Goal: Information Seeking & Learning: Learn about a topic

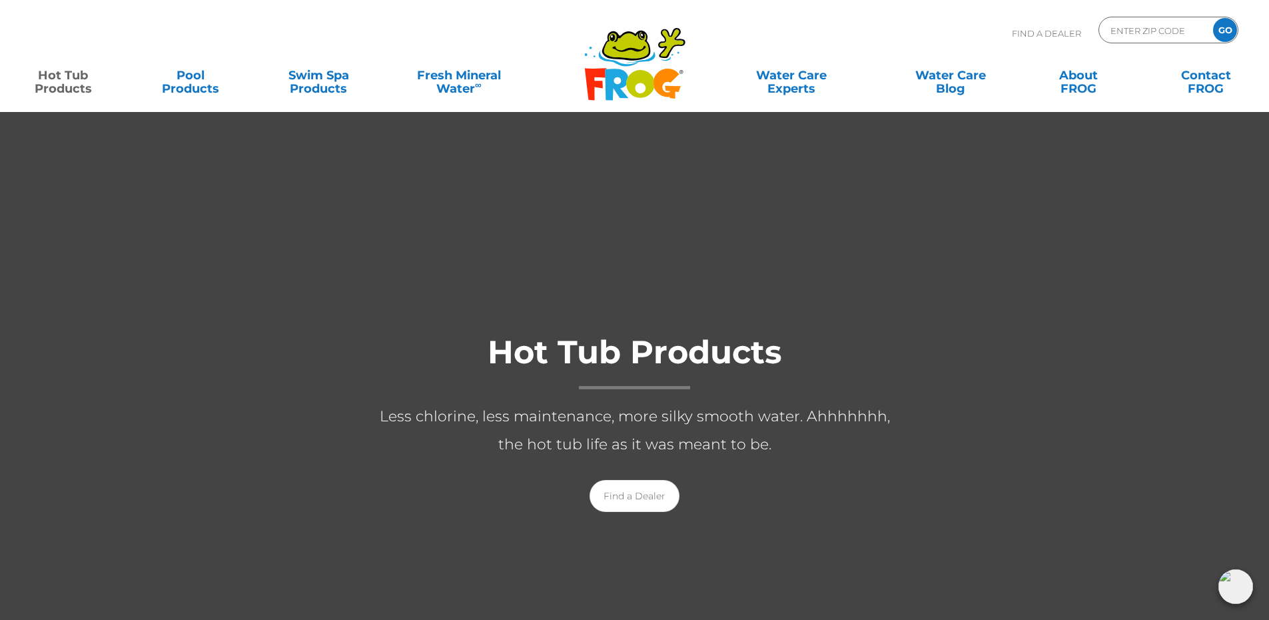
click at [310, 29] on div "Find A Dealer ENTER ZIP CODE GO" at bounding box center [634, 39] width 1243 height 45
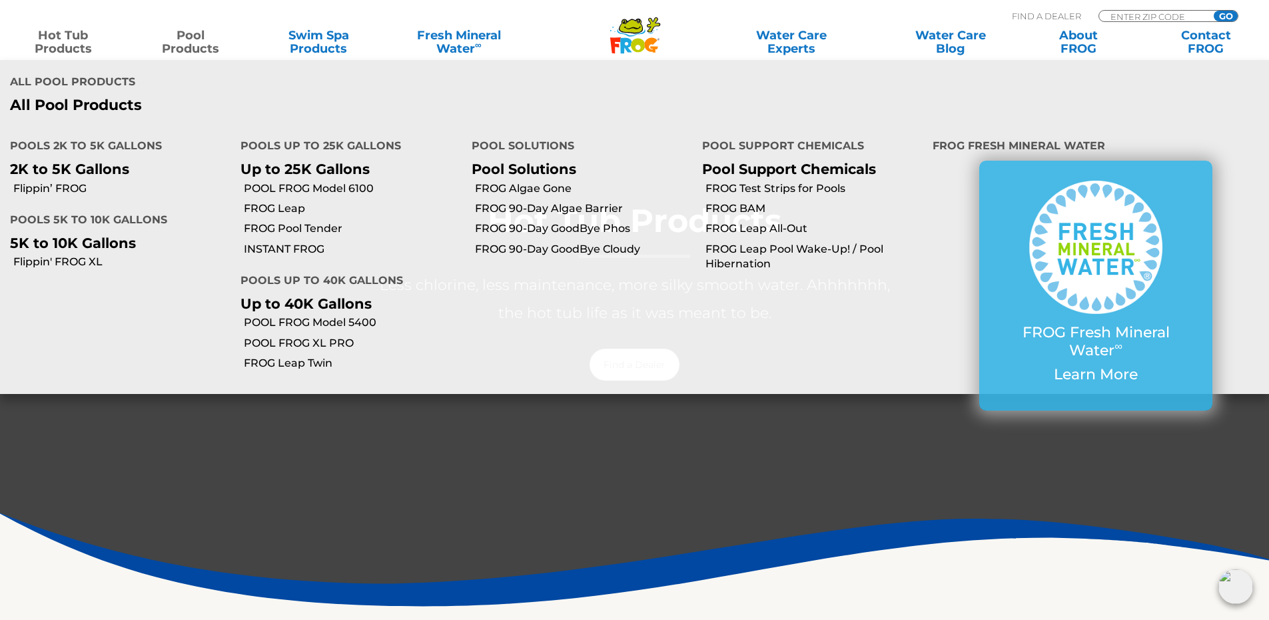
scroll to position [133, 0]
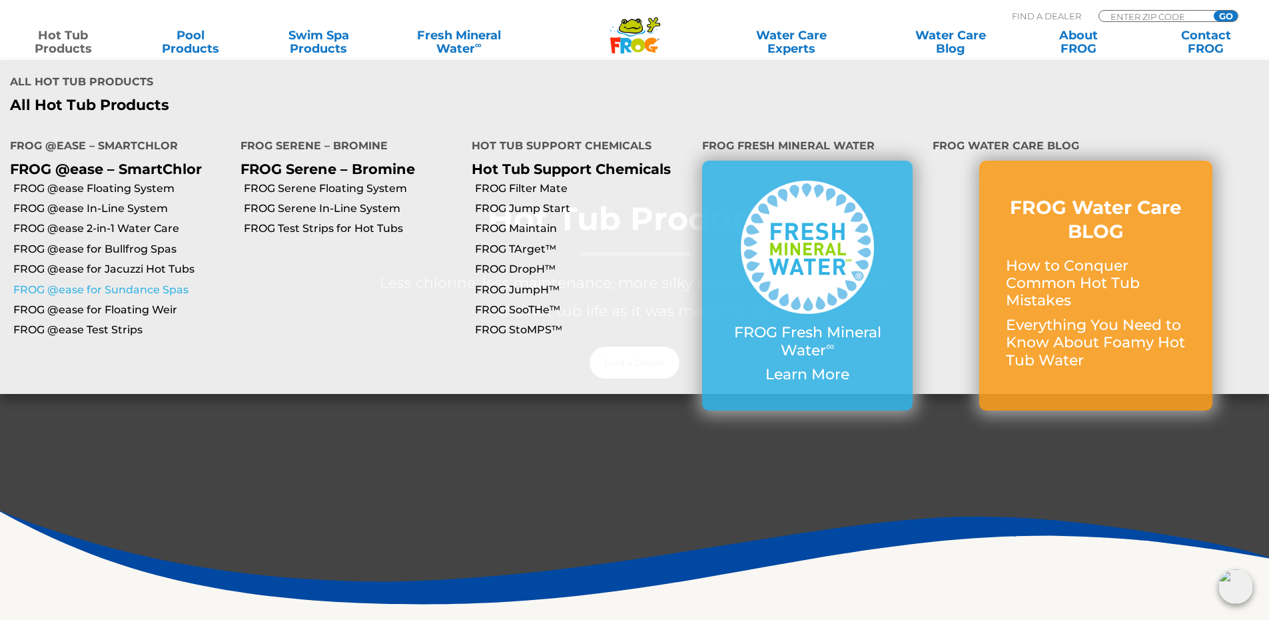
click at [94, 282] on link "FROG @ease for Sundance Spas" at bounding box center [121, 289] width 217 height 15
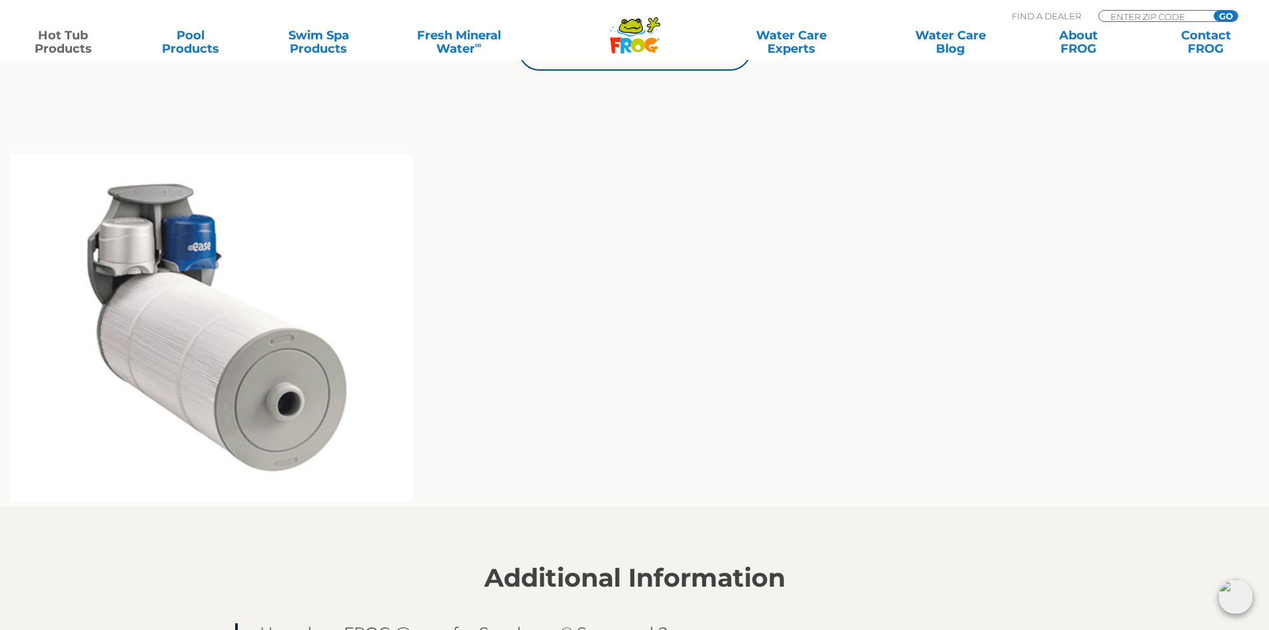
scroll to position [999, 0]
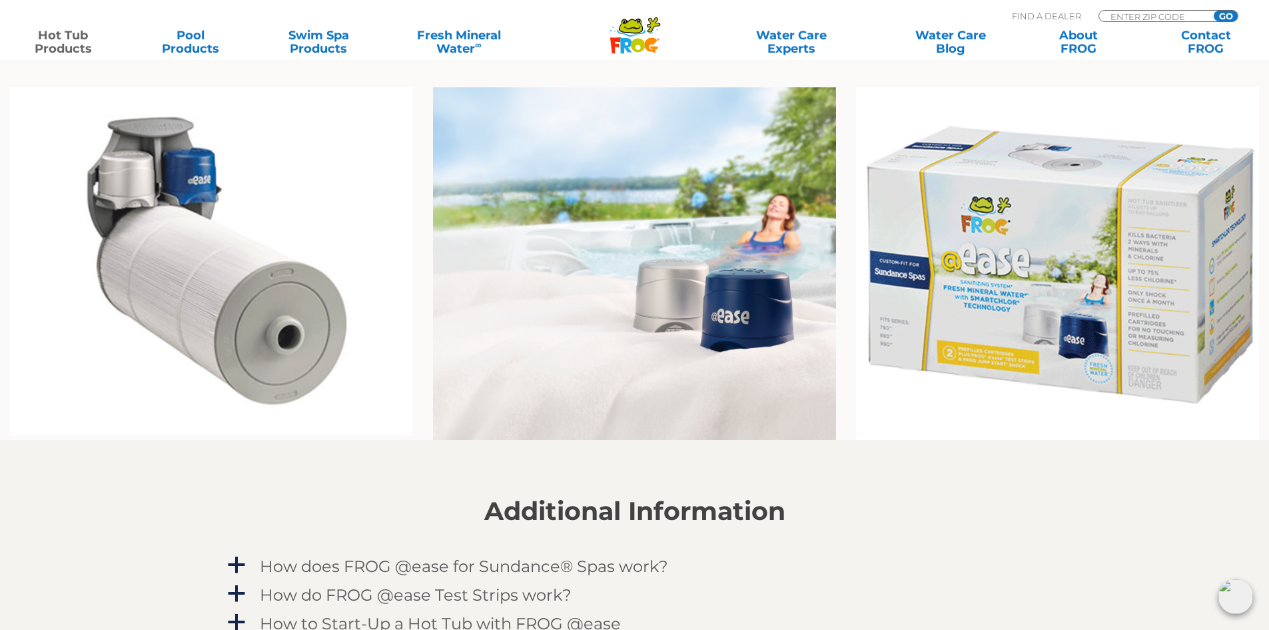
click at [323, 301] on img at bounding box center [211, 261] width 403 height 348
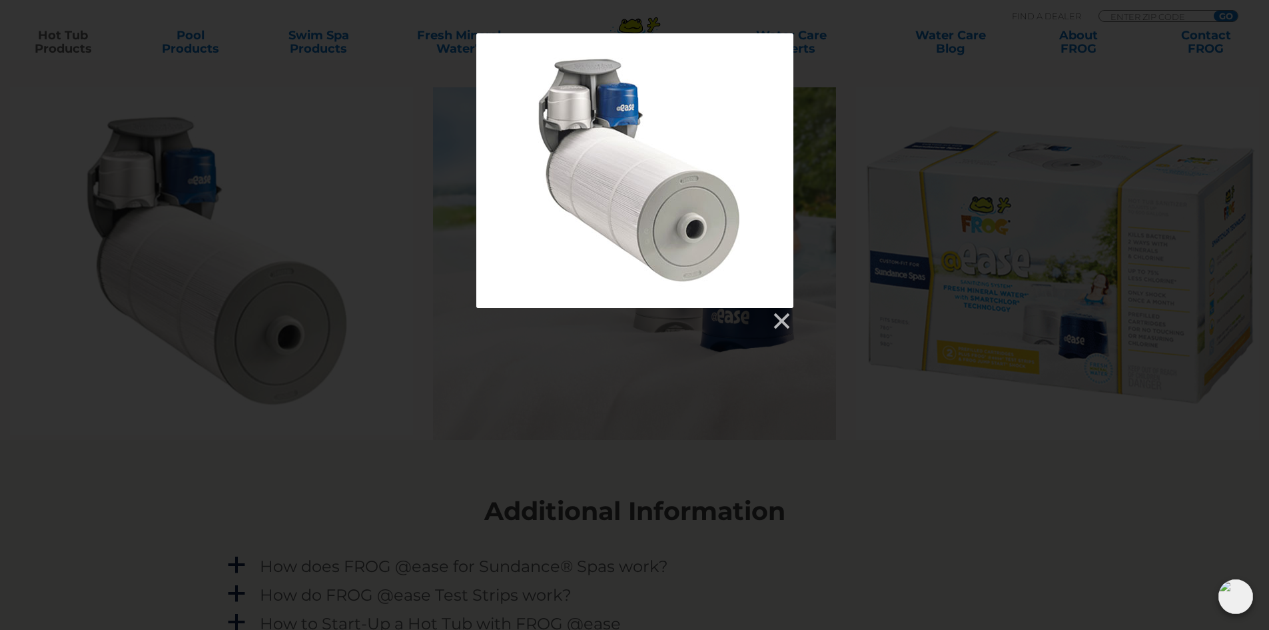
click at [653, 220] on div at bounding box center [634, 170] width 317 height 274
click at [440, 265] on div at bounding box center [634, 182] width 1269 height 298
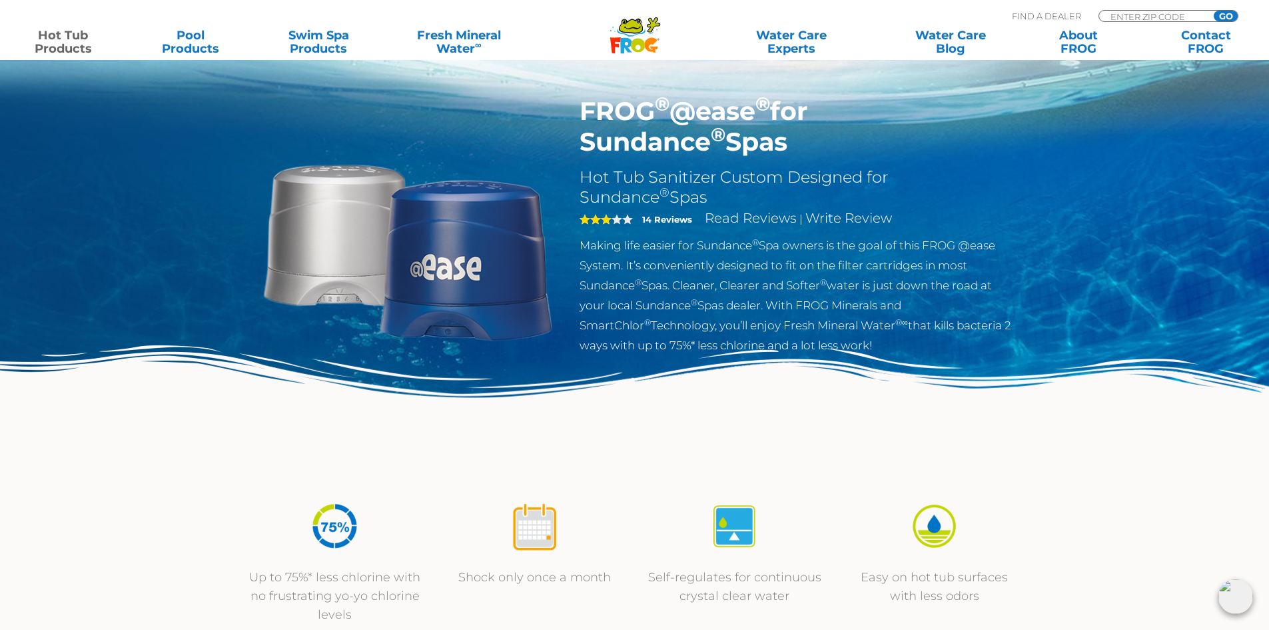
scroll to position [0, 0]
